Goal: Transaction & Acquisition: Download file/media

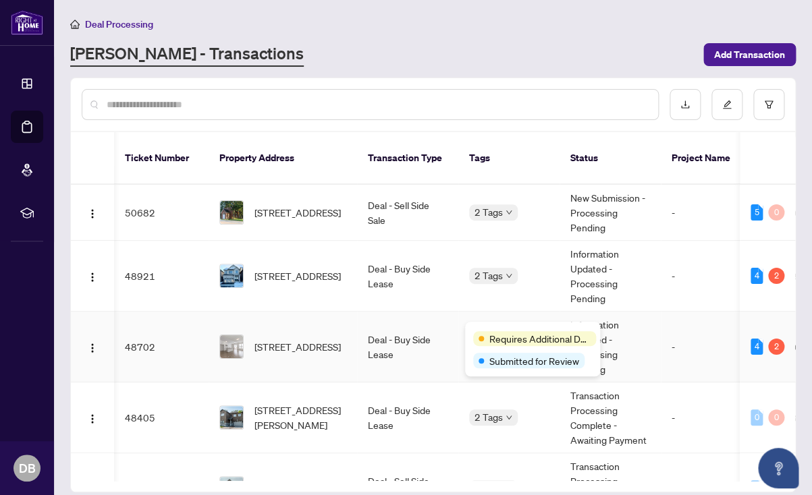
scroll to position [0, 4]
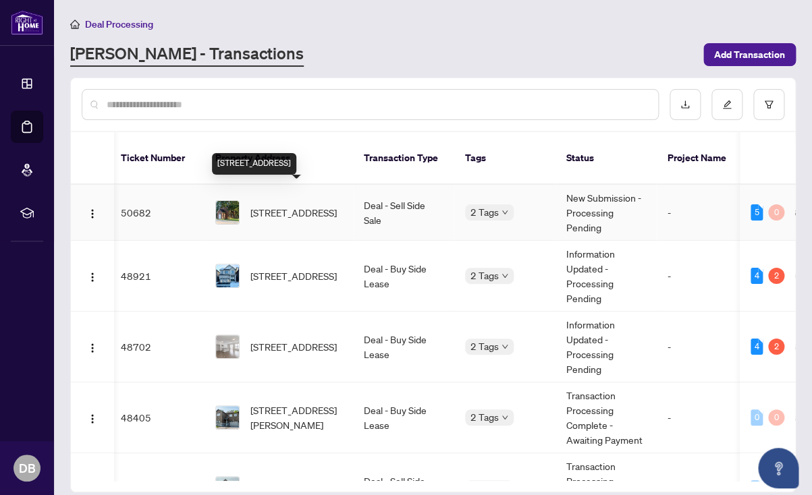
click at [283, 205] on span "[STREET_ADDRESS]" at bounding box center [293, 212] width 86 height 15
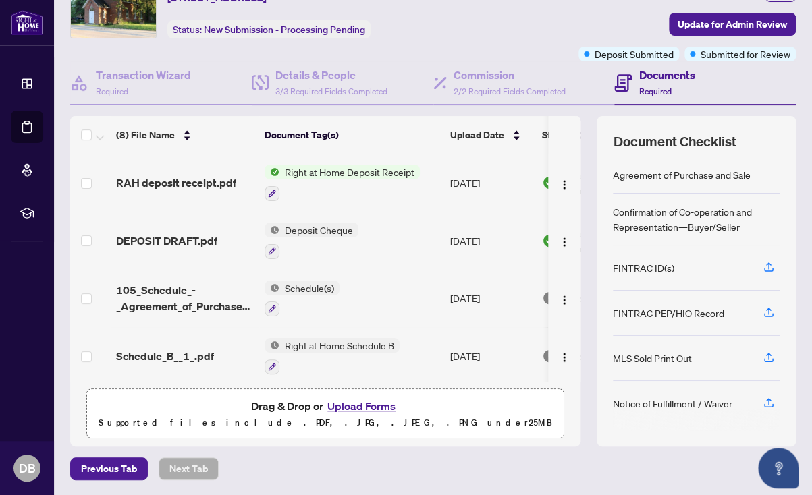
scroll to position [55, 0]
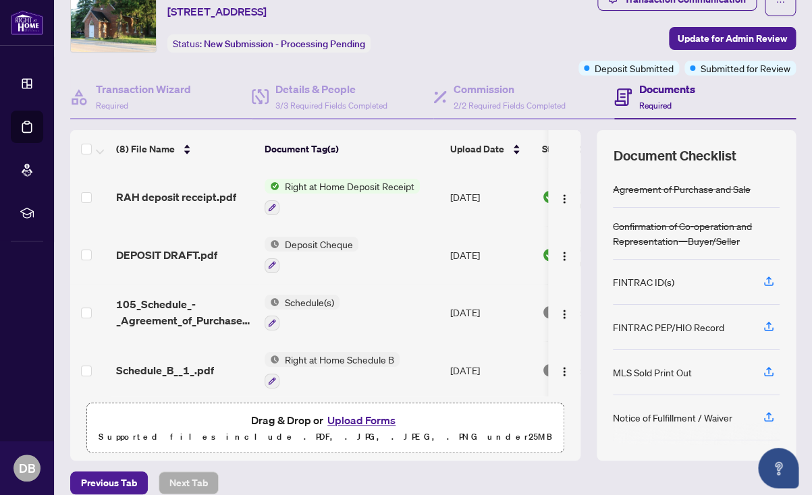
click at [319, 184] on span "Right at Home Deposit Receipt" at bounding box center [349, 186] width 140 height 15
click at [151, 196] on span "RAH deposit receipt.pdf" at bounding box center [176, 197] width 120 height 16
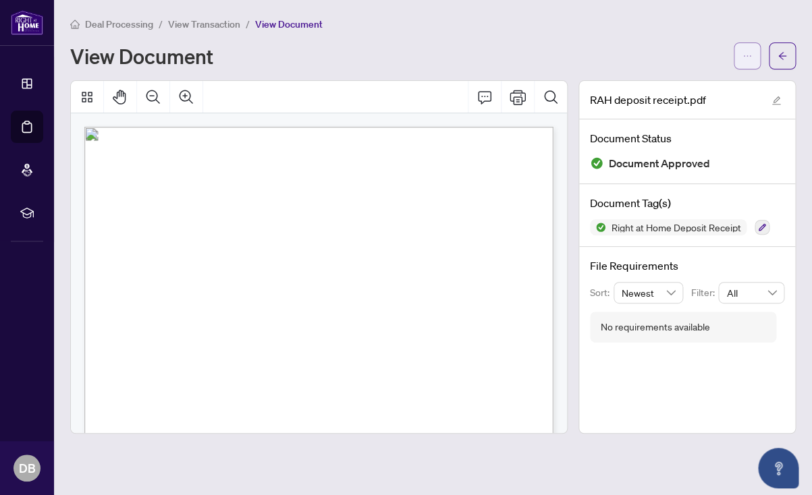
click at [749, 53] on icon "ellipsis" at bounding box center [746, 55] width 9 height 9
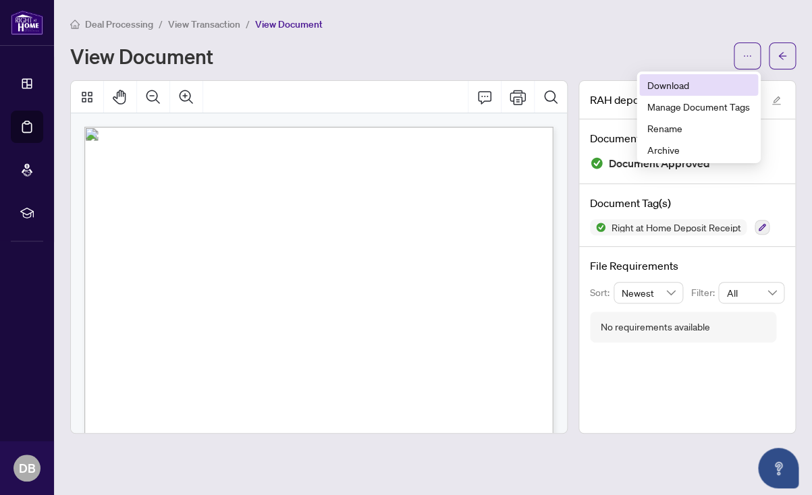
click at [657, 82] on span "Download" at bounding box center [698, 85] width 103 height 15
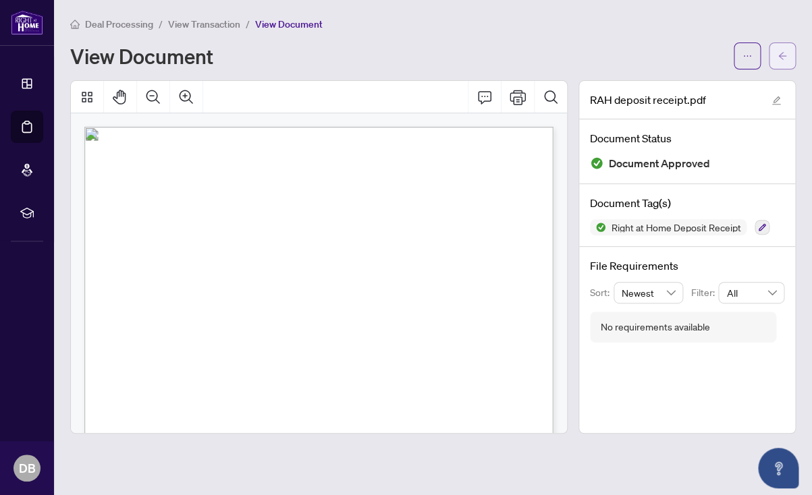
click at [782, 59] on icon "arrow-left" at bounding box center [782, 55] width 9 height 9
